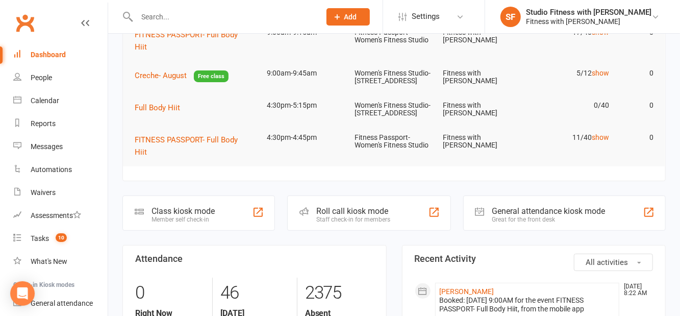
scroll to position [122, 0]
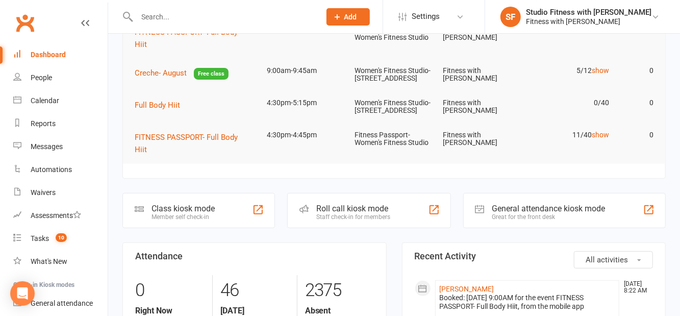
click at [201, 213] on div "Class kiosk mode" at bounding box center [183, 209] width 63 height 10
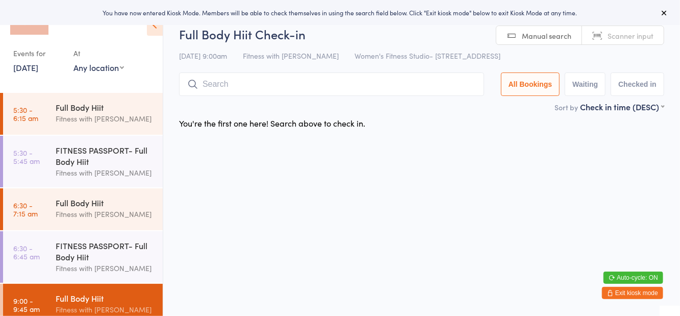
click at [98, 68] on select "Any location Women's Fitness Studio- 14 Madden Street, Aitkenvale Fitness Passp…" at bounding box center [98, 67] width 51 height 11
select select "1"
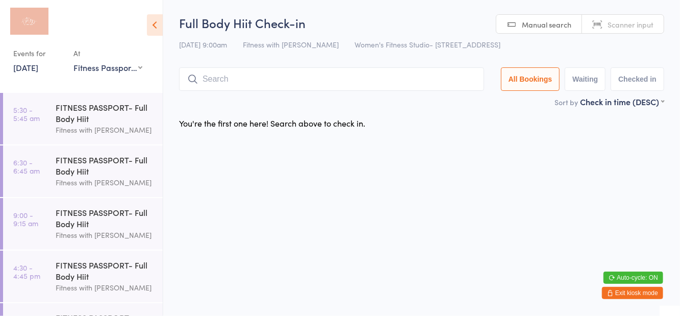
click at [462, 76] on input "search" at bounding box center [331, 78] width 305 height 23
click at [508, 120] on div "You're the first one here! Search above to check in." at bounding box center [422, 122] width 504 height 21
click at [37, 221] on time "9:00 - 9:15 am" at bounding box center [25, 219] width 25 height 16
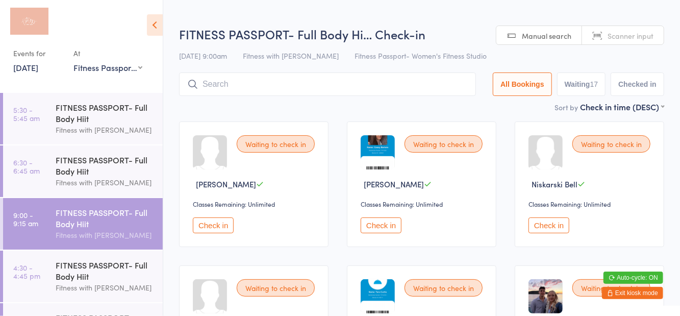
click at [585, 94] on button "Waiting 17" at bounding box center [581, 83] width 49 height 23
select select "0"
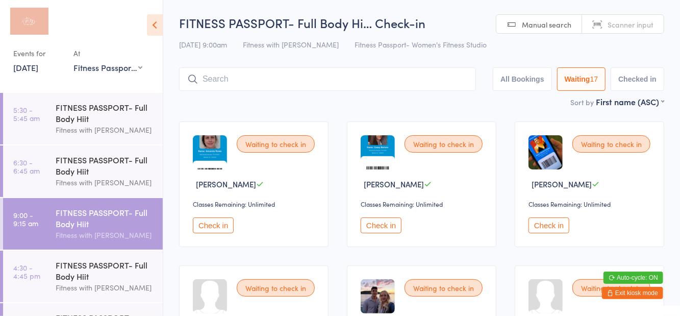
click at [382, 167] on img at bounding box center [378, 152] width 34 height 34
click at [326, 84] on input "search" at bounding box center [327, 78] width 297 height 23
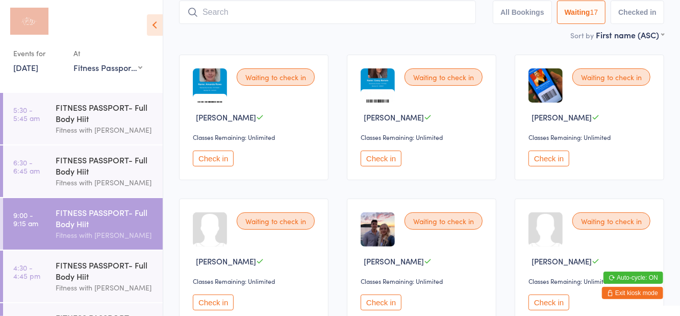
scroll to position [68, 0]
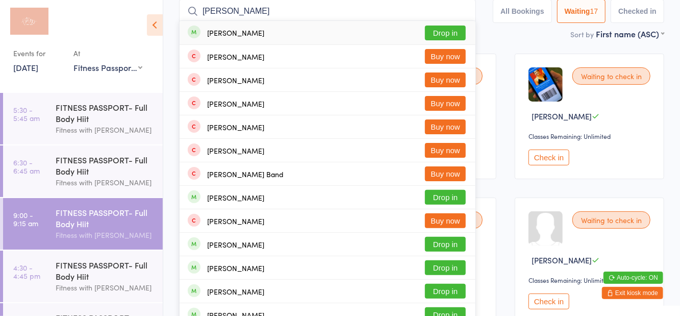
type input "Samantha arnold"
click at [454, 38] on button "Drop in" at bounding box center [445, 33] width 41 height 15
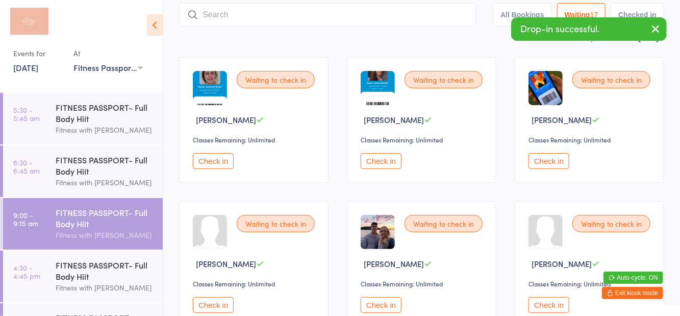
scroll to position [11, 0]
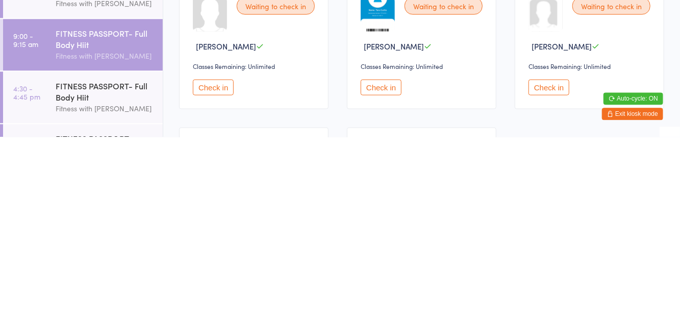
click at [390, 271] on button "Check in" at bounding box center [381, 266] width 41 height 16
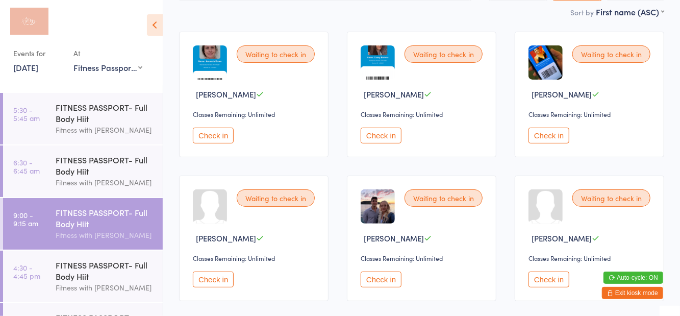
scroll to position [0, 0]
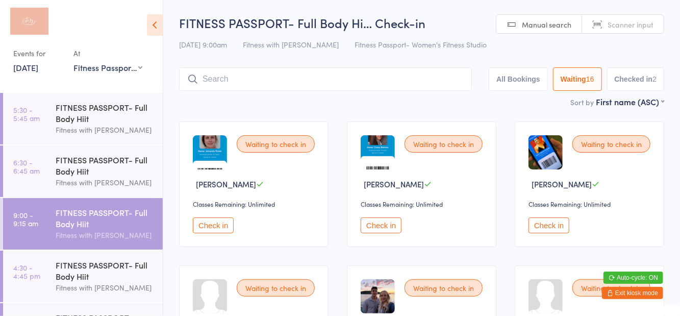
click at [220, 227] on button "Check in" at bounding box center [213, 225] width 41 height 16
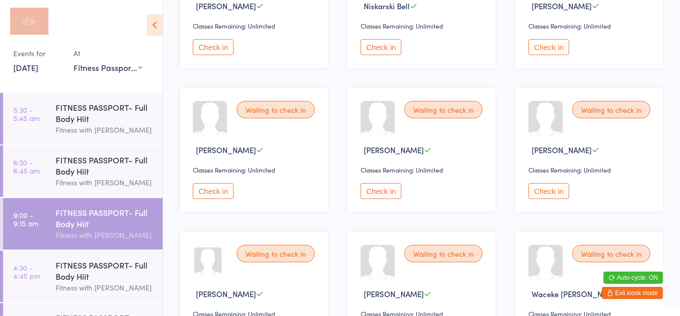
scroll to position [465, 0]
click at [206, 192] on button "Check in" at bounding box center [213, 192] width 41 height 16
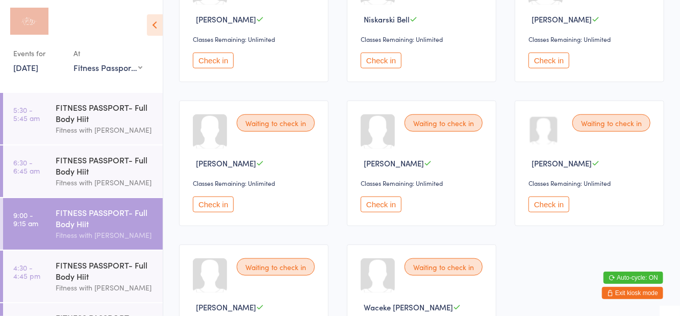
scroll to position [463, 0]
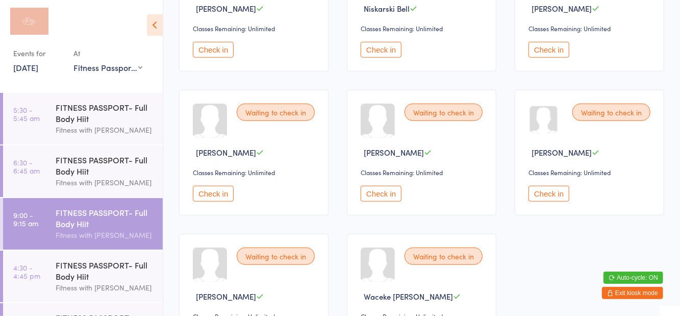
click at [225, 192] on button "Check in" at bounding box center [213, 194] width 41 height 16
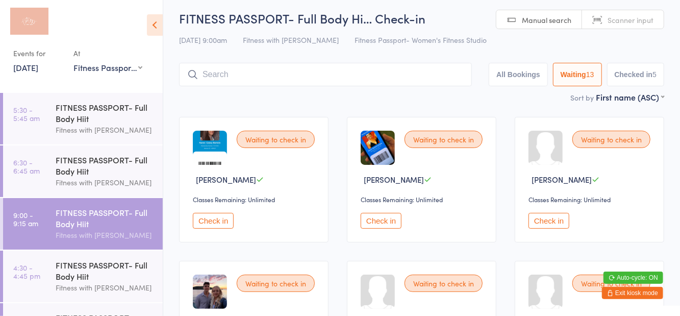
scroll to position [0, 0]
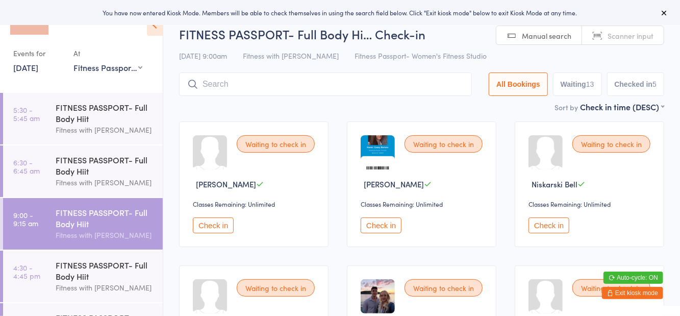
click at [580, 85] on button "Waiting 13" at bounding box center [577, 83] width 49 height 23
select select "0"
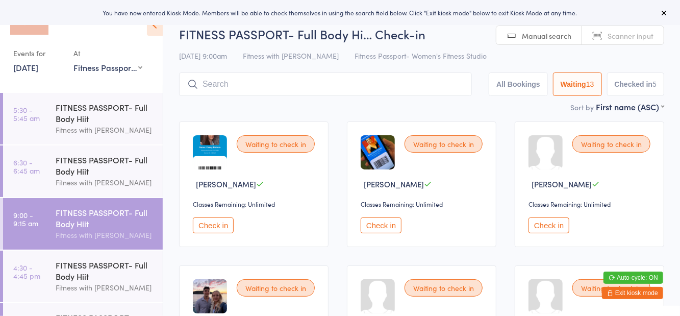
click at [217, 226] on button "Check in" at bounding box center [213, 225] width 41 height 16
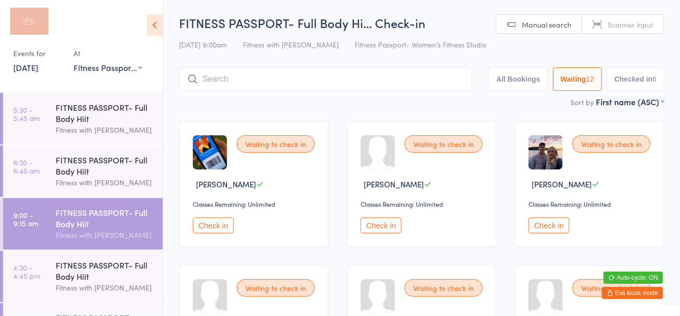
click at [253, 83] on input "search" at bounding box center [325, 78] width 293 height 23
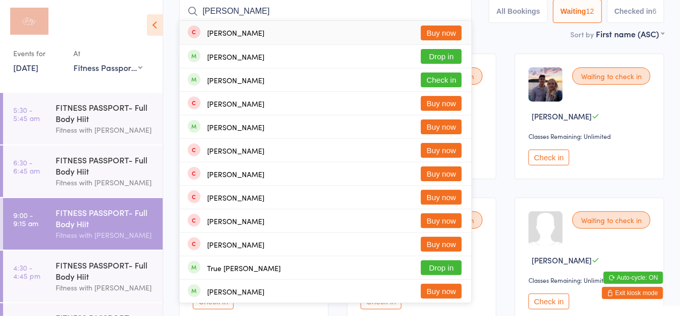
type input "Trudy"
click at [443, 85] on button "Check in" at bounding box center [441, 79] width 41 height 15
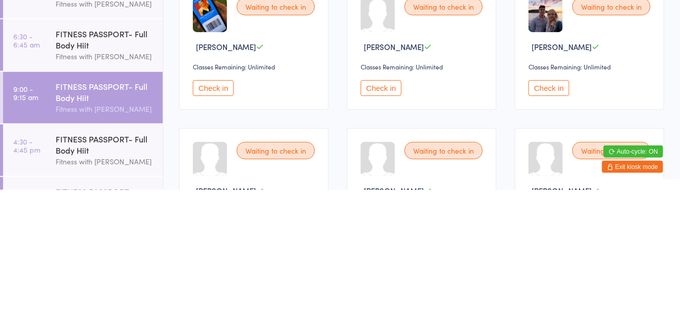
scroll to position [11, 0]
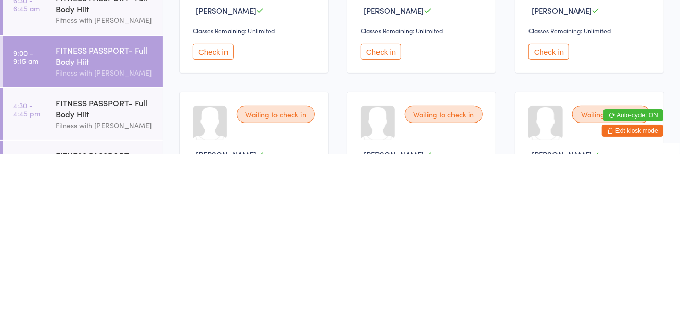
click at [378, 218] on button "Check in" at bounding box center [381, 214] width 41 height 16
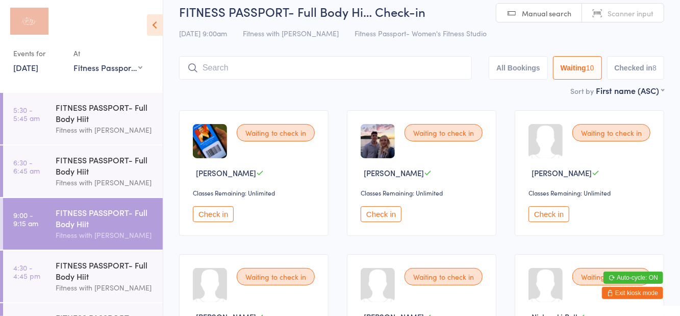
click at [382, 219] on button "Check in" at bounding box center [381, 214] width 41 height 16
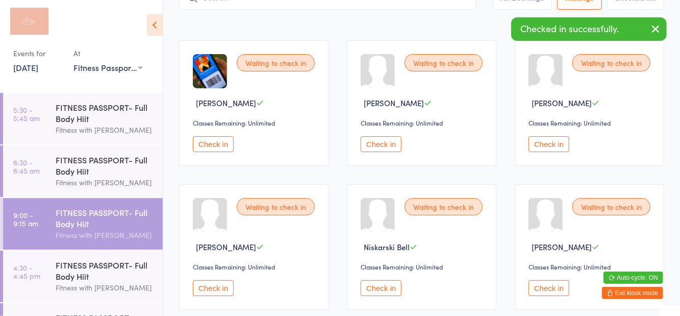
scroll to position [83, 0]
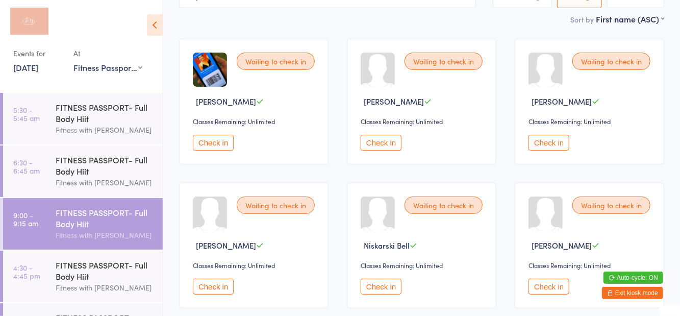
click at [207, 292] on button "Check in" at bounding box center [213, 287] width 41 height 16
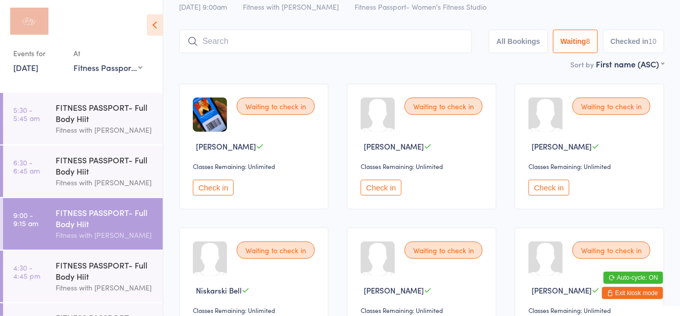
scroll to position [0, 0]
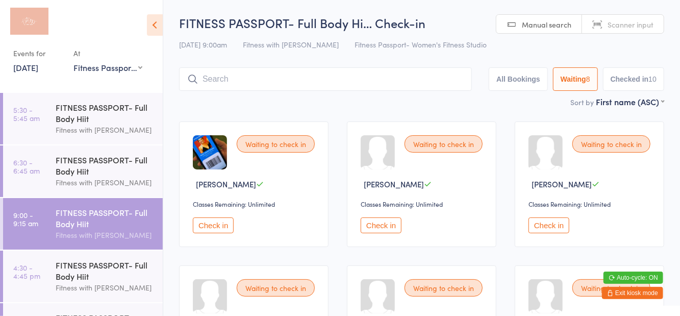
click at [229, 81] on input "search" at bounding box center [325, 78] width 293 height 23
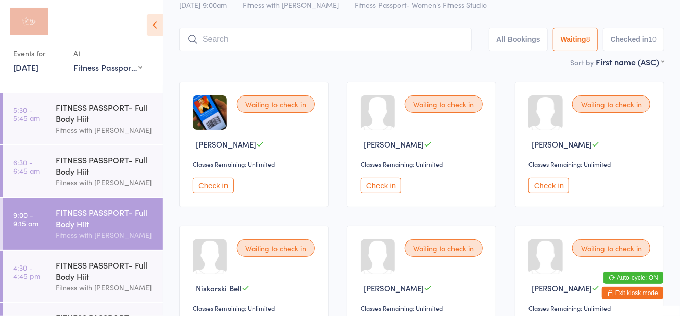
scroll to position [11, 0]
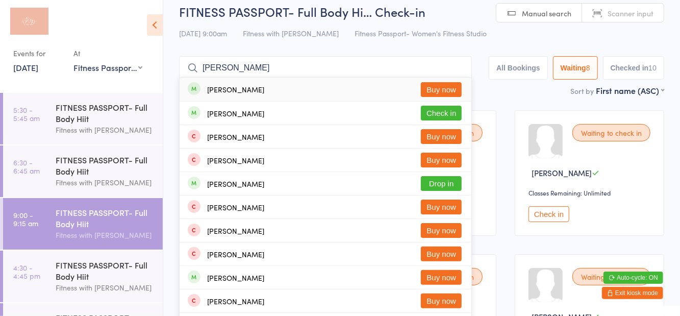
type input "Taylor watson"
click at [535, 100] on main "FITNESS PASSPORT- Full Body Hi… Check-in 11 Aug 9:00am Fitness with Zoe Fitness…" at bounding box center [421, 268] width 485 height 530
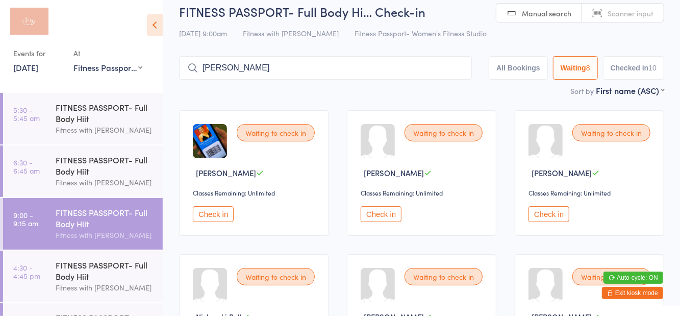
click at [218, 215] on button "Check in" at bounding box center [213, 214] width 41 height 16
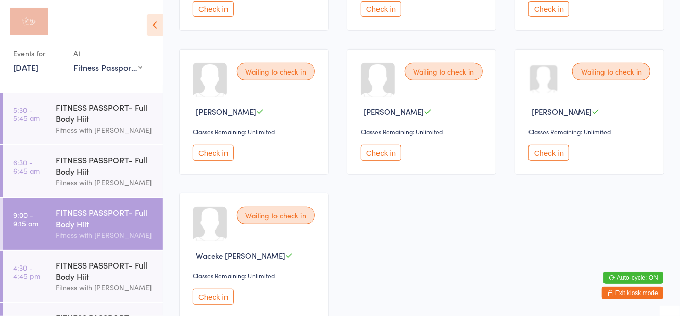
scroll to position [217, 0]
click at [205, 297] on button "Check in" at bounding box center [213, 296] width 41 height 16
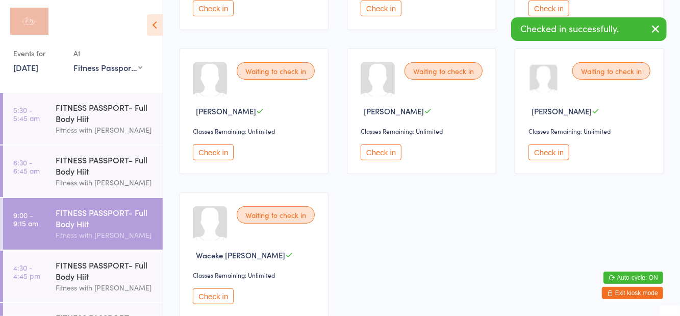
scroll to position [96, 0]
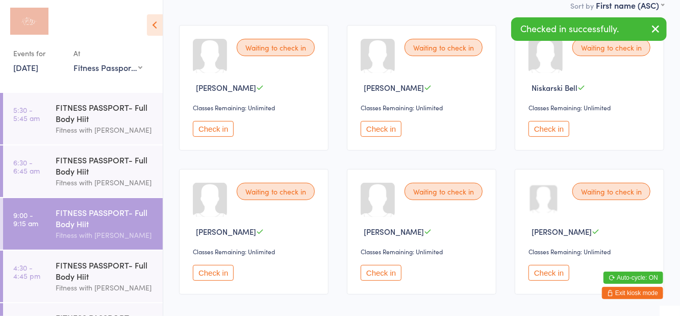
click at [383, 274] on button "Check in" at bounding box center [381, 273] width 41 height 16
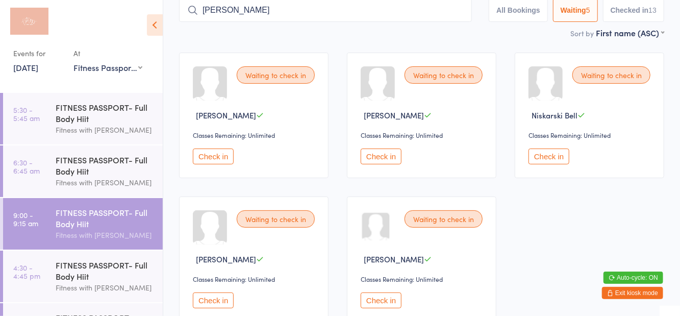
scroll to position [0, 0]
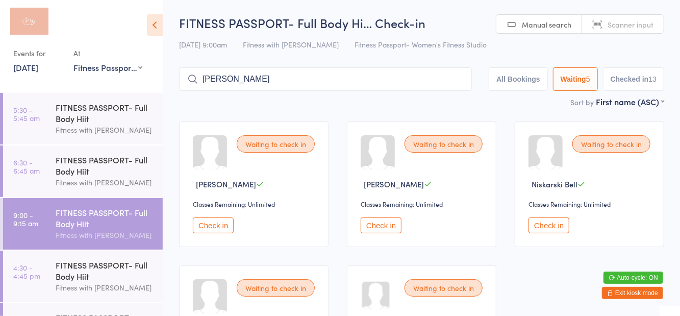
click at [318, 83] on input "Taylor watson" at bounding box center [325, 78] width 293 height 23
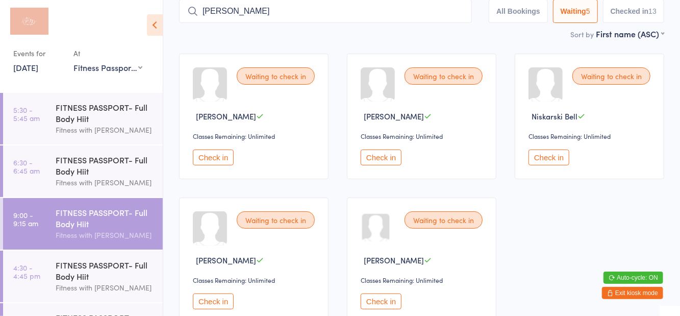
click at [462, 13] on input "Taylor watson" at bounding box center [325, 10] width 293 height 23
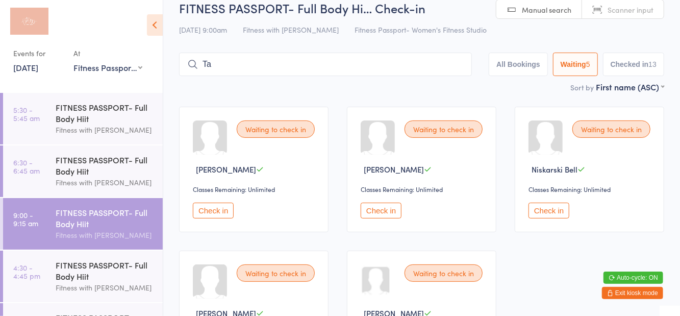
scroll to position [11, 0]
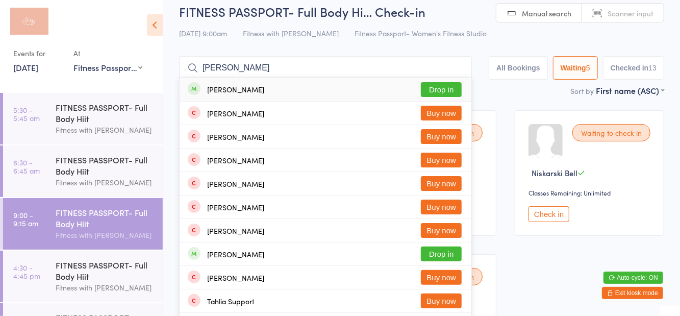
type input "Tahlia peterson"
click at [446, 94] on button "Drop in" at bounding box center [441, 89] width 41 height 15
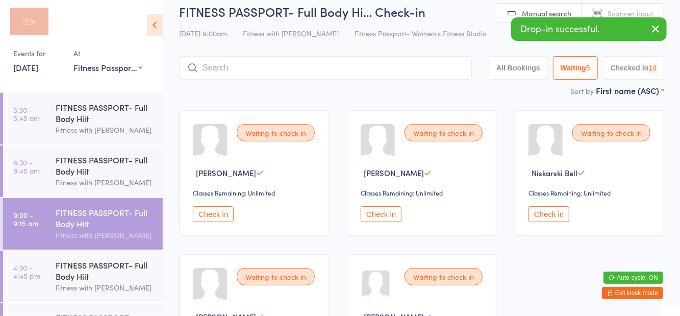
click at [656, 33] on icon "button" at bounding box center [656, 28] width 12 height 13
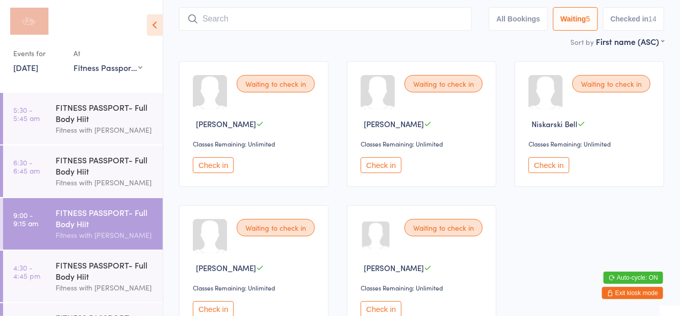
scroll to position [96, 0]
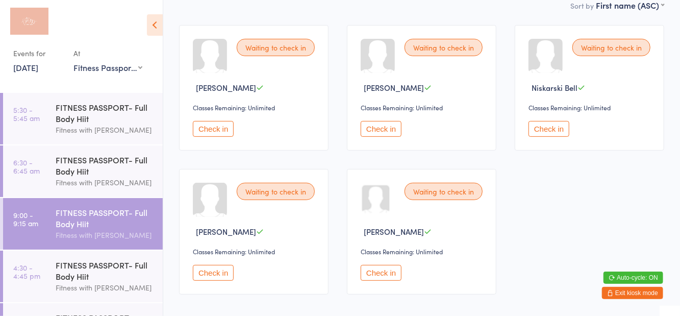
click at [385, 279] on button "Check in" at bounding box center [381, 273] width 41 height 16
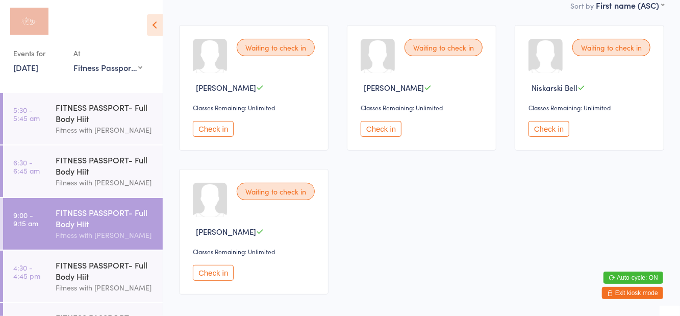
click at [213, 277] on button "Check in" at bounding box center [213, 273] width 41 height 16
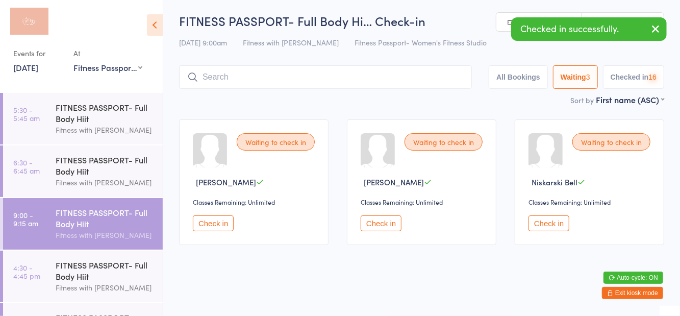
scroll to position [0, 0]
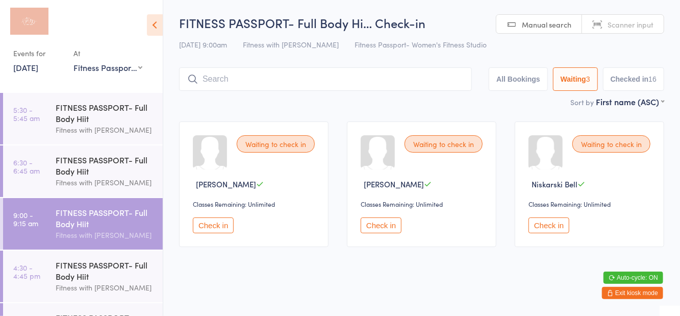
click at [215, 84] on input "search" at bounding box center [325, 78] width 293 height 23
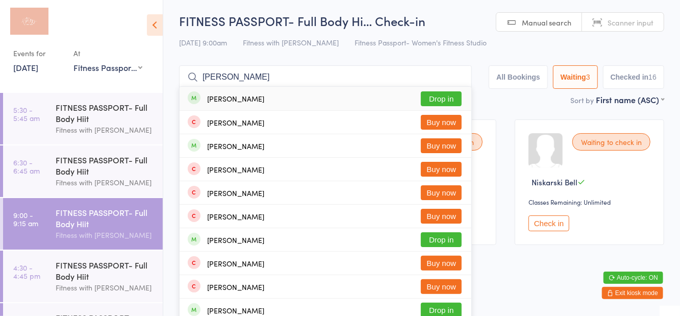
type input "Watson"
click at [439, 101] on button "Drop in" at bounding box center [441, 98] width 41 height 15
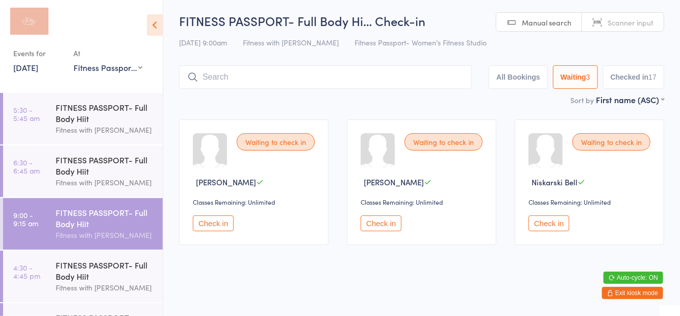
click at [574, 75] on button "Waiting 3" at bounding box center [575, 76] width 45 height 23
click at [220, 220] on button "Check in" at bounding box center [213, 223] width 41 height 16
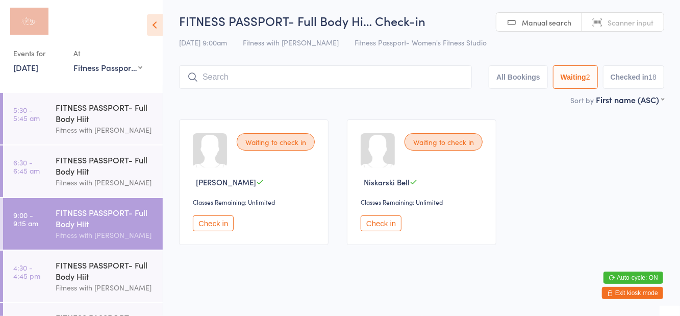
click at [227, 89] on input "search" at bounding box center [325, 76] width 293 height 23
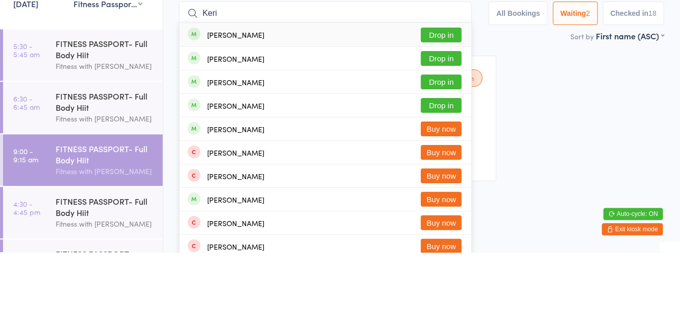
type input "Keri"
click at [434, 126] on button "Drop in" at bounding box center [441, 122] width 41 height 15
